Goal: Leave review/rating: Share an evaluation or opinion about a product, service, or content

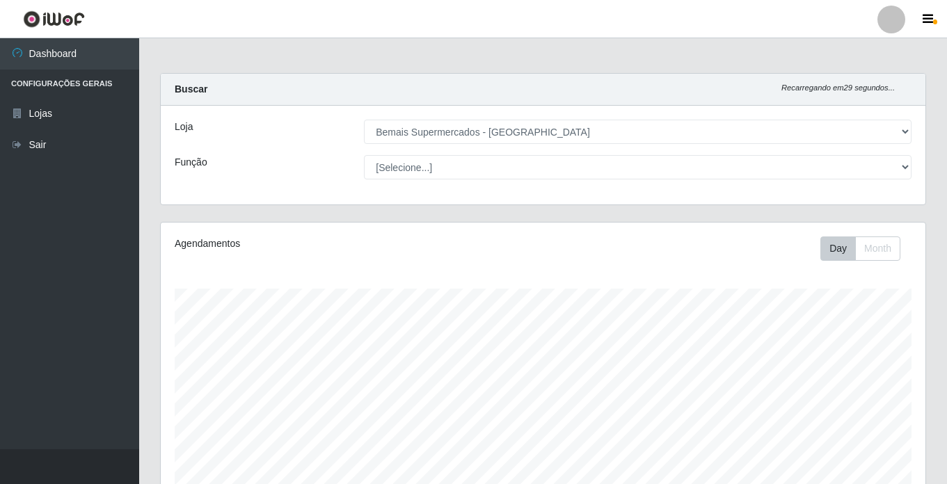
select select "250"
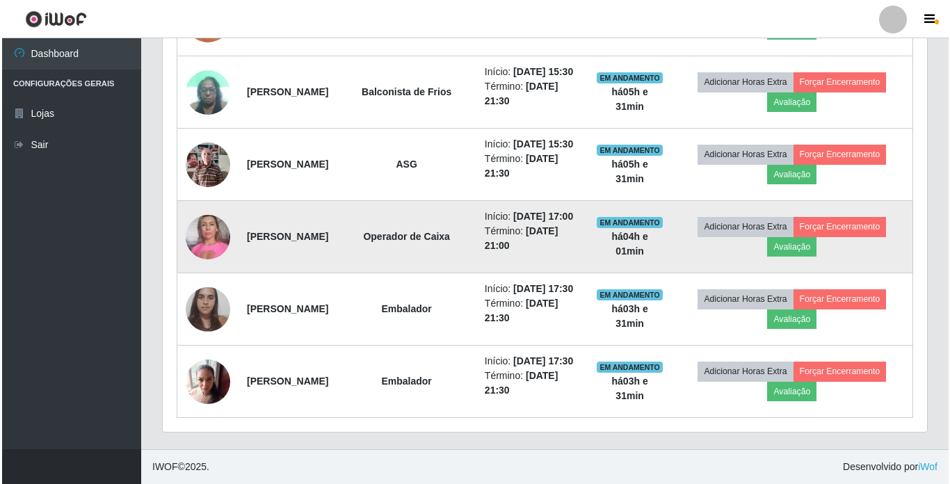
scroll to position [644, 0]
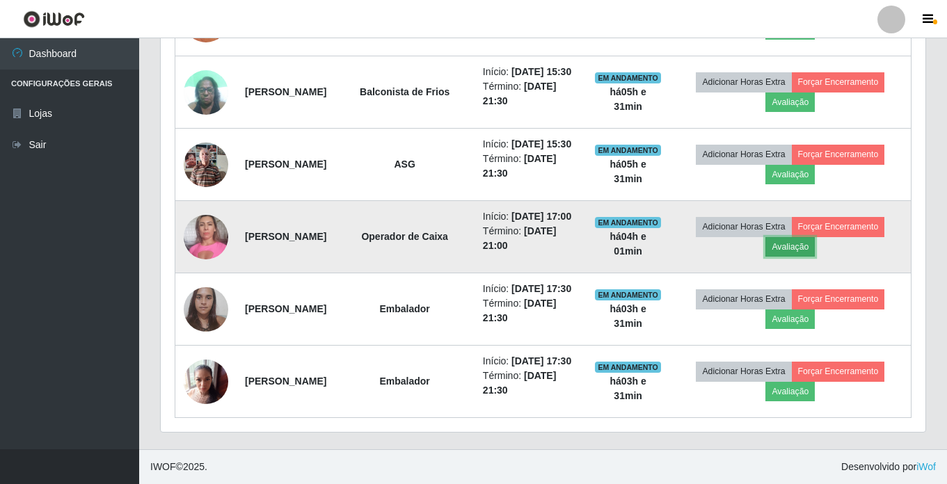
click at [792, 257] on button "Avaliação" at bounding box center [789, 246] width 49 height 19
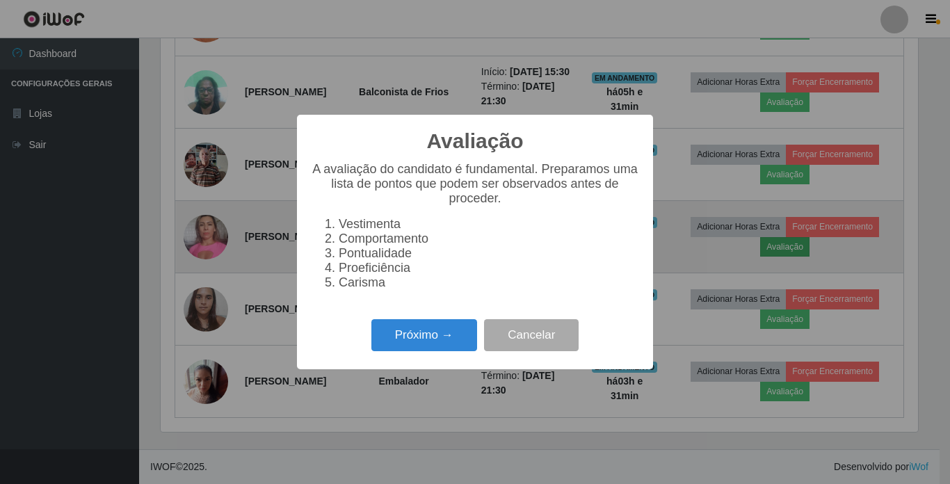
scroll to position [289, 758]
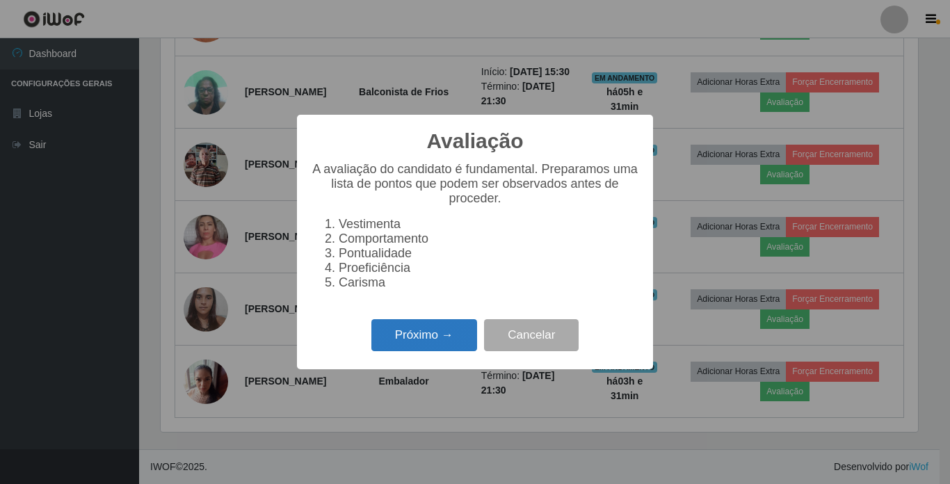
click at [431, 342] on button "Próximo →" at bounding box center [425, 335] width 106 height 33
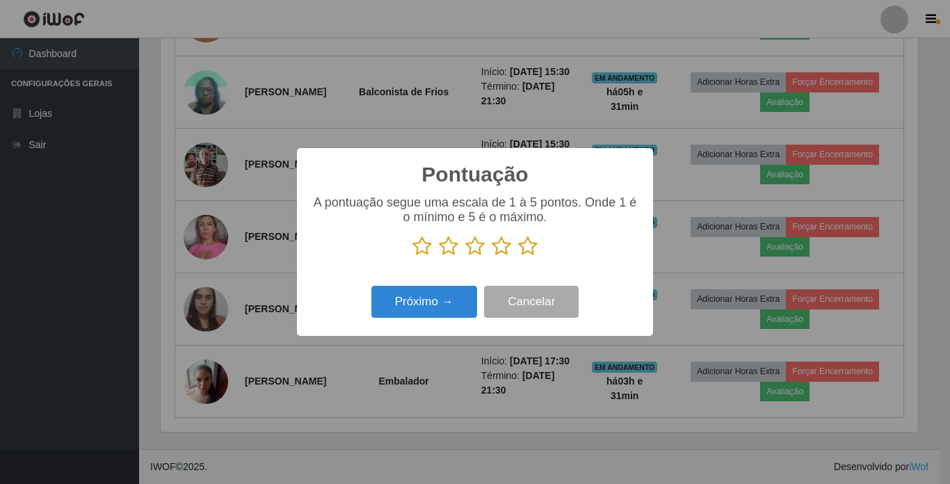
click at [527, 246] on icon at bounding box center [527, 246] width 19 height 21
click at [518, 257] on input "radio" at bounding box center [518, 257] width 0 height 0
click at [440, 308] on button "Próximo →" at bounding box center [425, 302] width 106 height 33
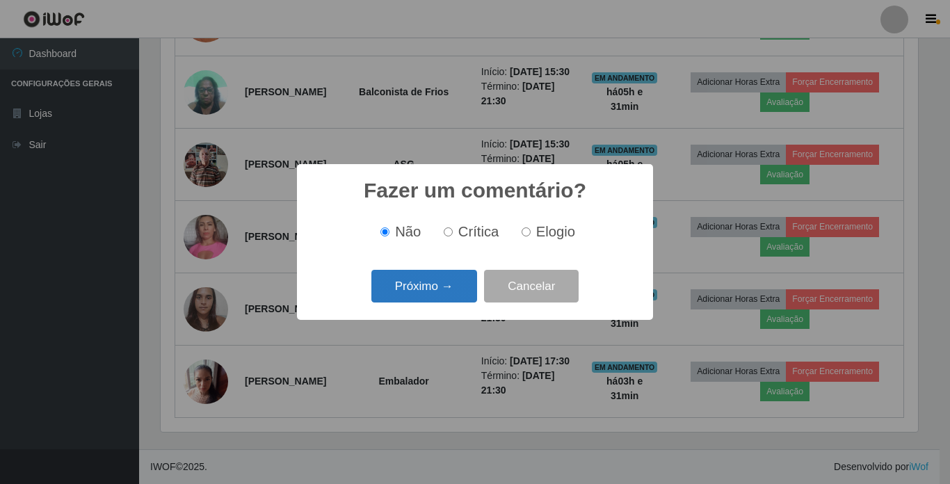
click at [437, 297] on button "Próximo →" at bounding box center [425, 286] width 106 height 33
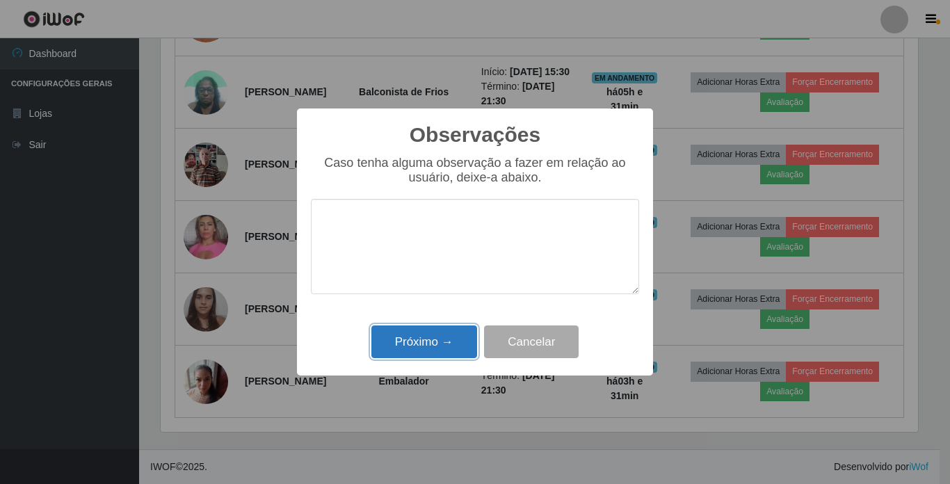
click at [410, 334] on button "Próximo →" at bounding box center [425, 342] width 106 height 33
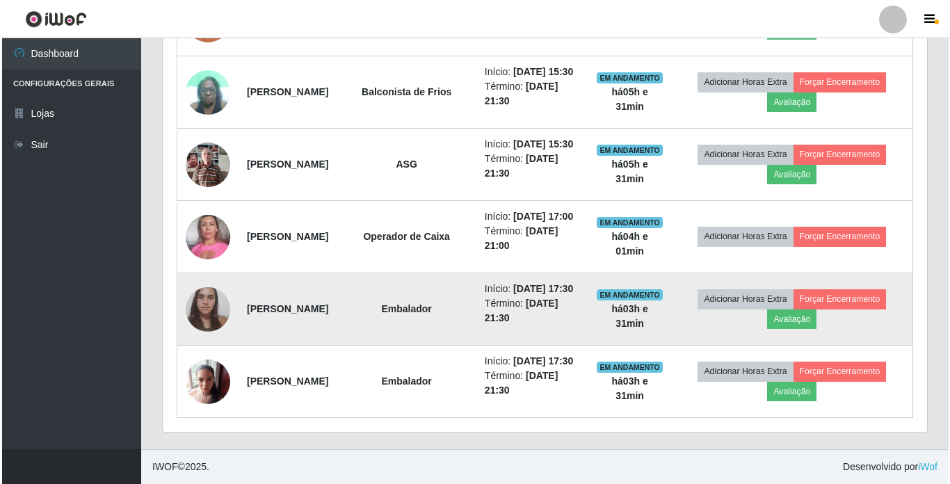
scroll to position [714, 0]
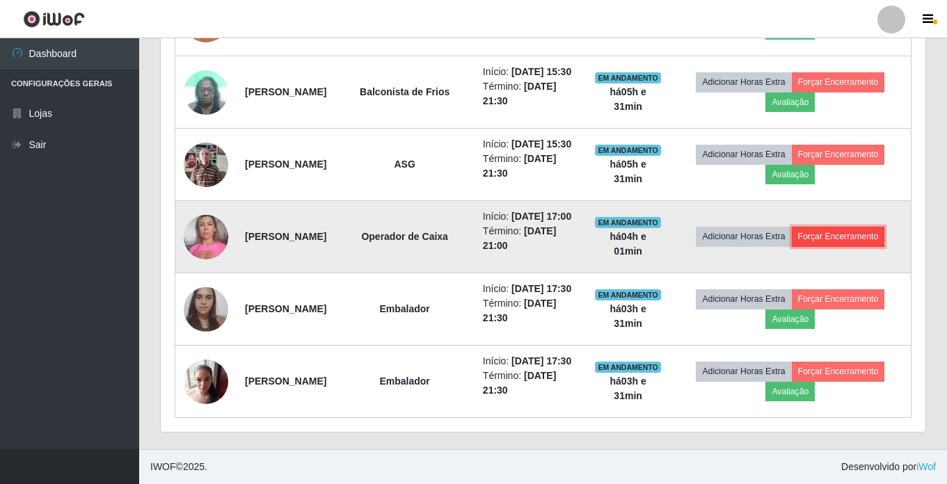
click at [850, 227] on button "Forçar Encerramento" at bounding box center [838, 236] width 93 height 19
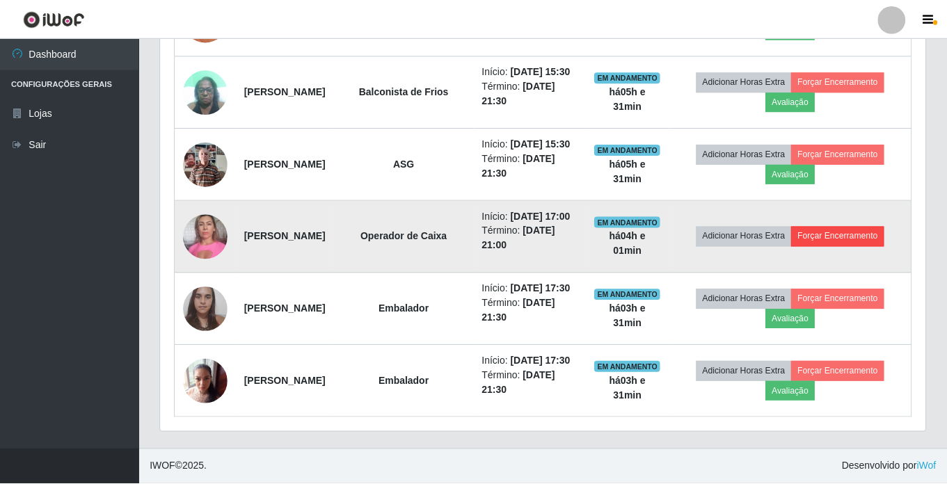
scroll to position [289, 758]
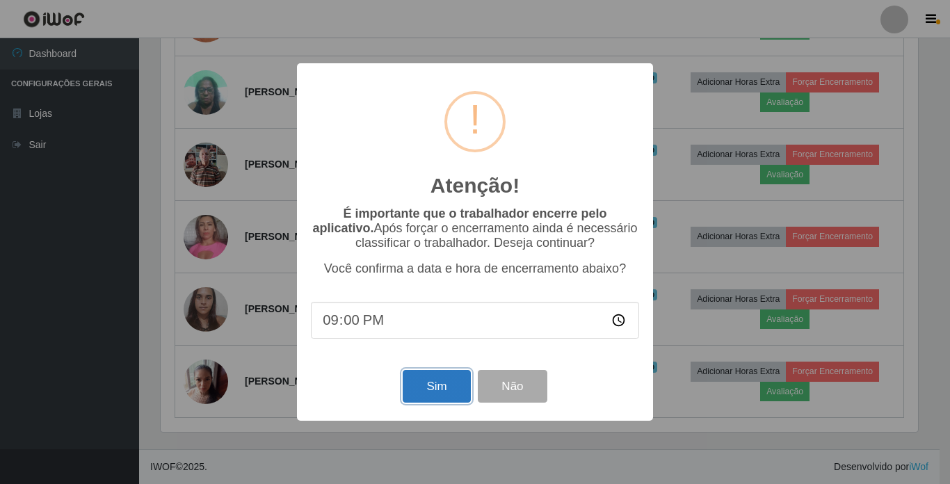
click at [439, 390] on button "Sim" at bounding box center [436, 386] width 67 height 33
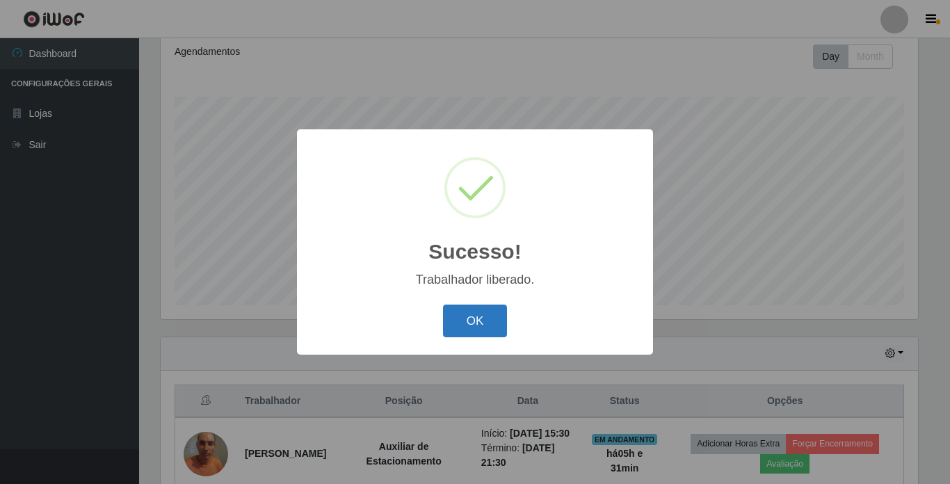
click at [478, 321] on button "OK" at bounding box center [475, 321] width 65 height 33
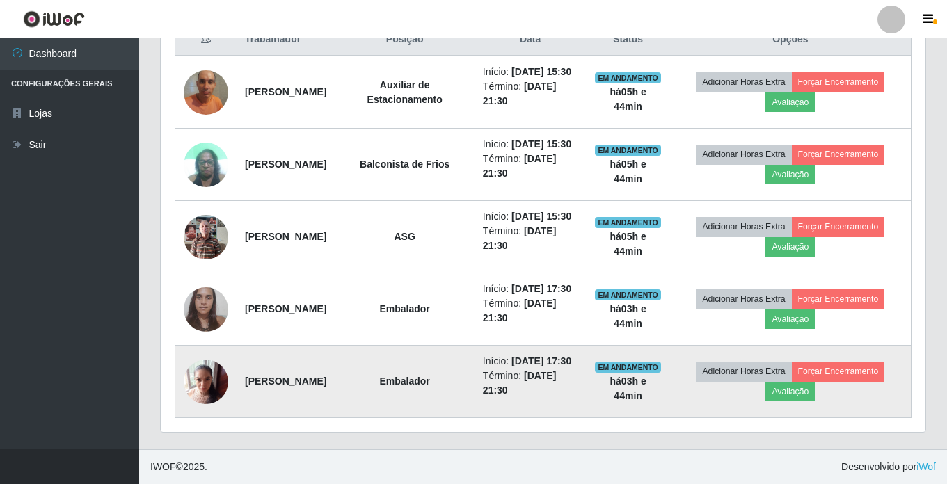
scroll to position [488, 0]
